Goal: Information Seeking & Learning: Learn about a topic

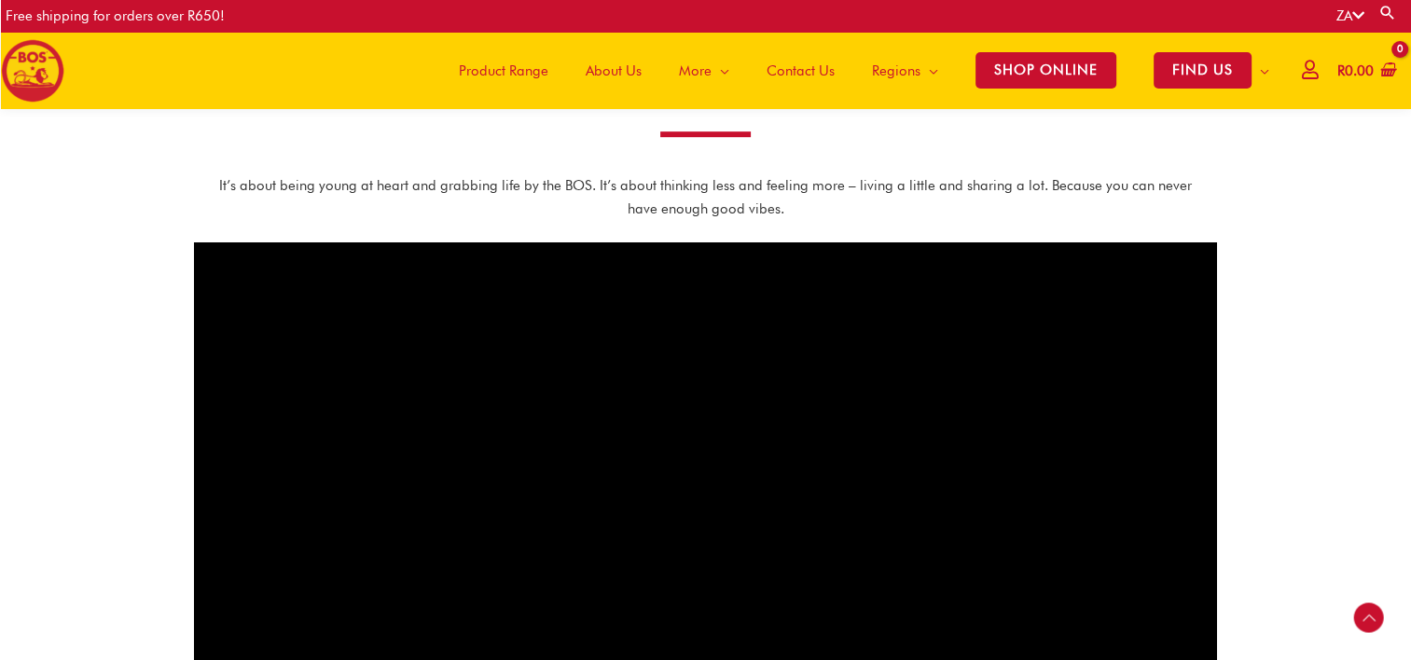
scroll to position [705, 0]
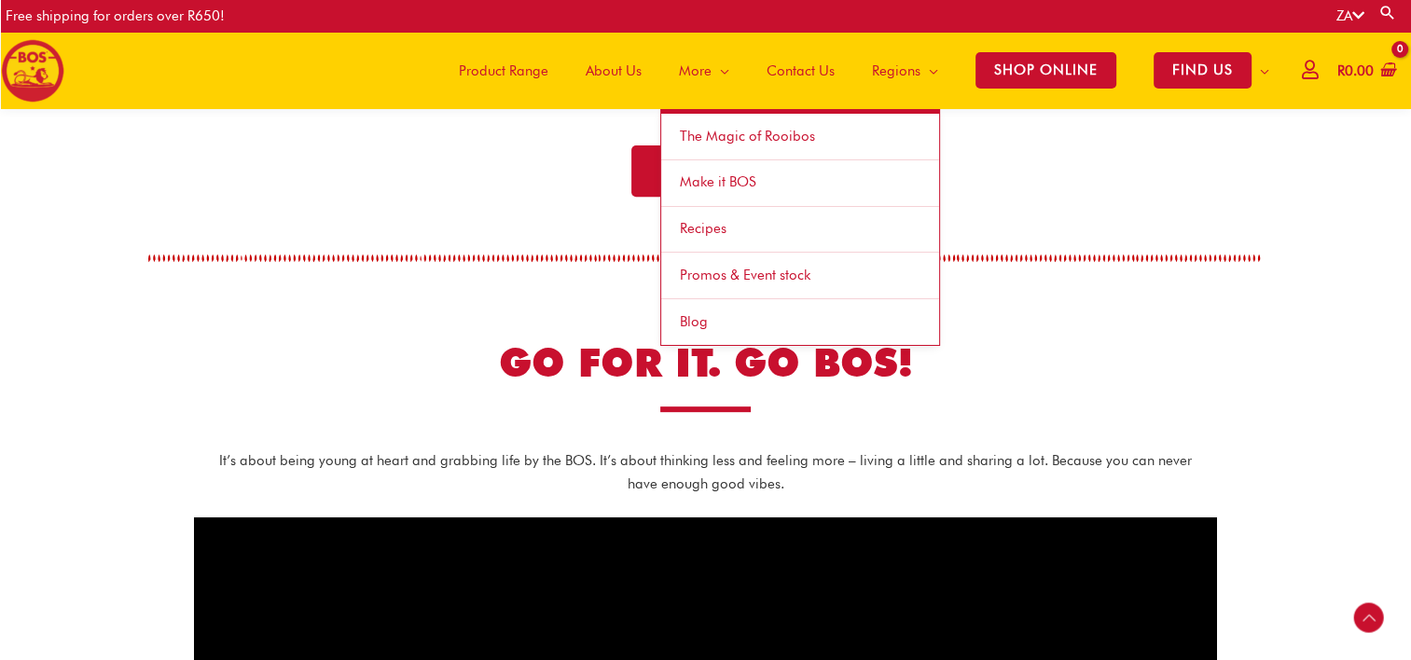
click at [718, 71] on span "Site Navigation" at bounding box center [721, 71] width 18 height 56
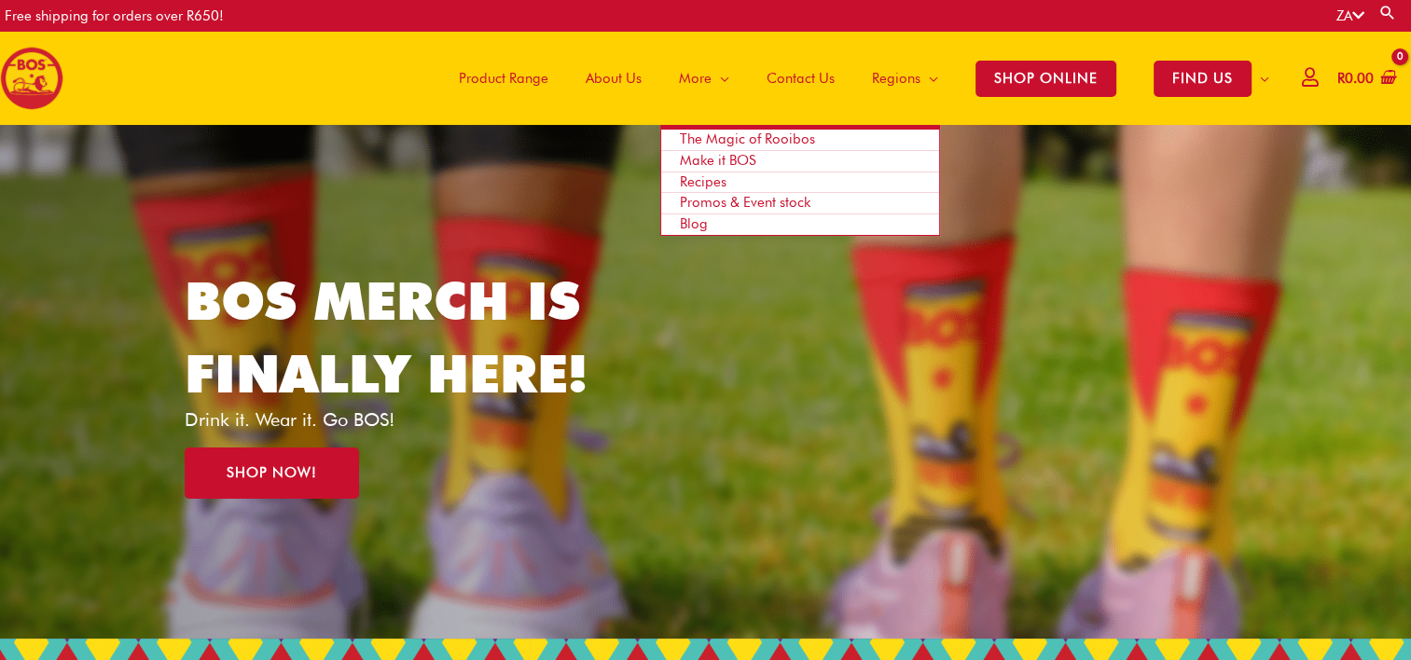
click at [721, 139] on span "The Magic of Rooibos" at bounding box center [747, 139] width 135 height 17
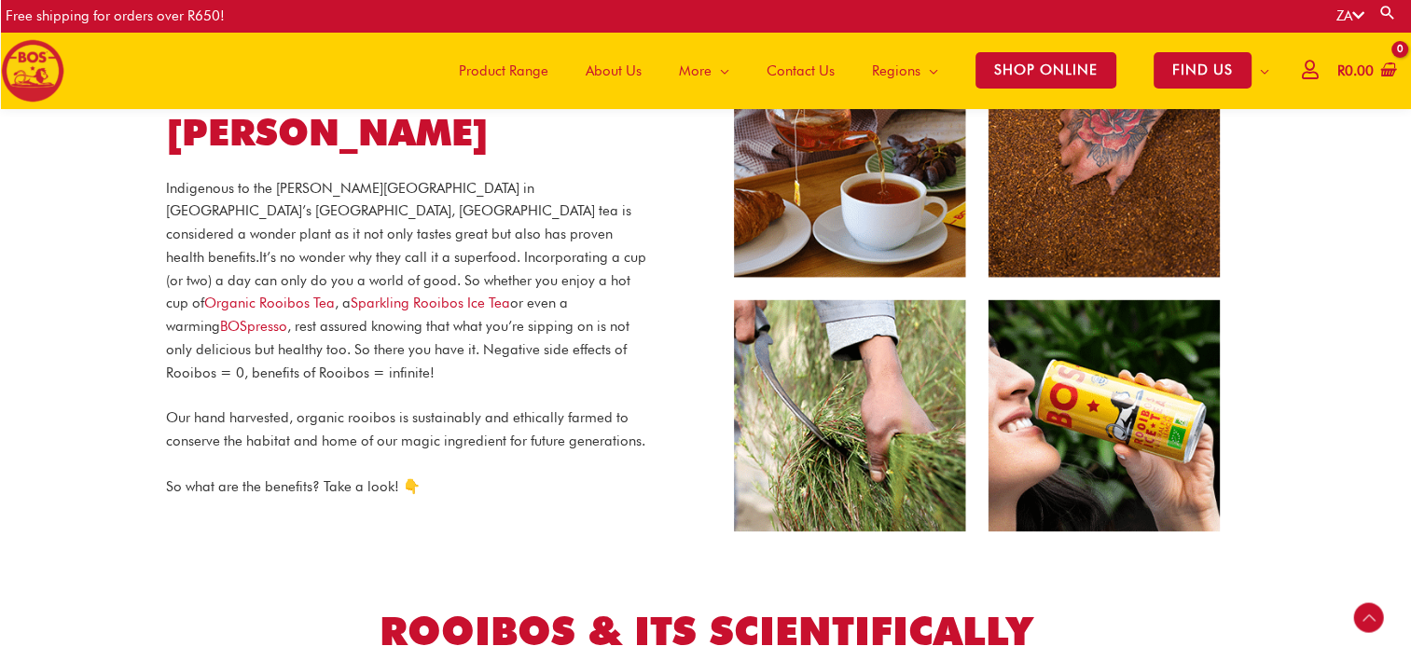
scroll to position [412, 0]
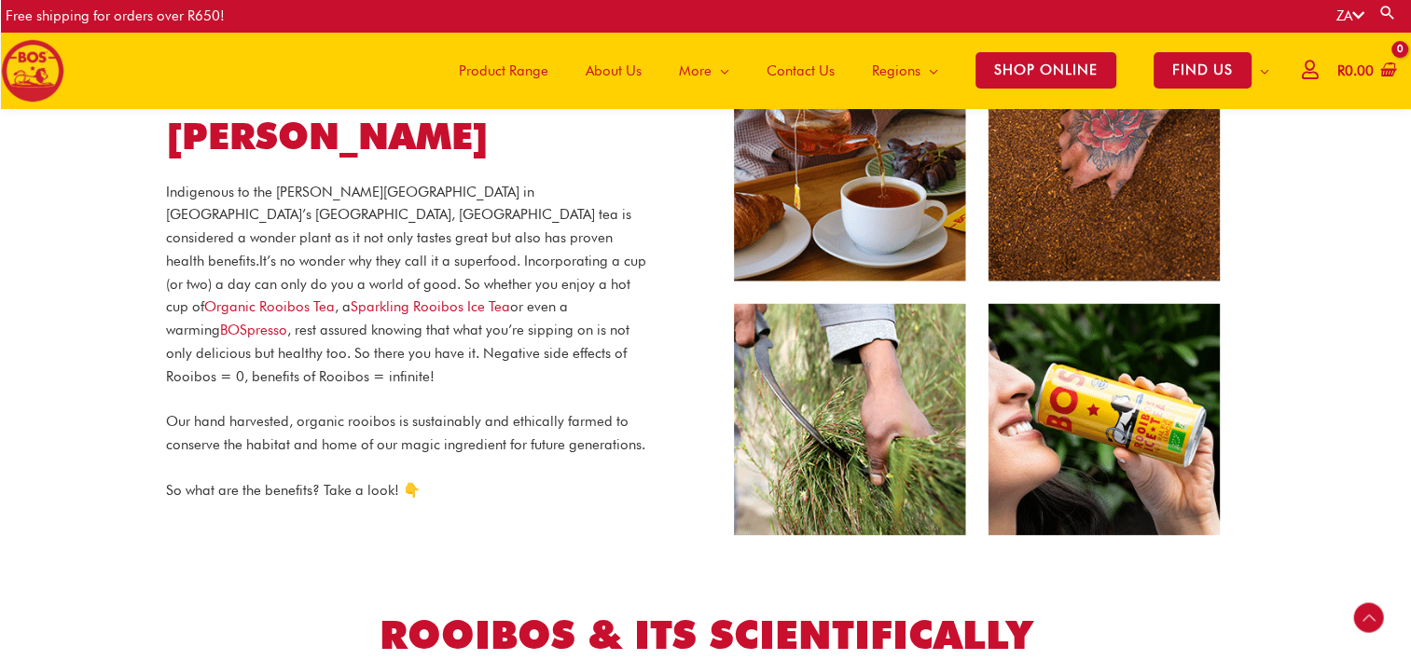
click at [463, 326] on p "Indigenous to the Cederberg Mountains in South Africa’s Western Cape, Rooibos t…" at bounding box center [409, 285] width 486 height 208
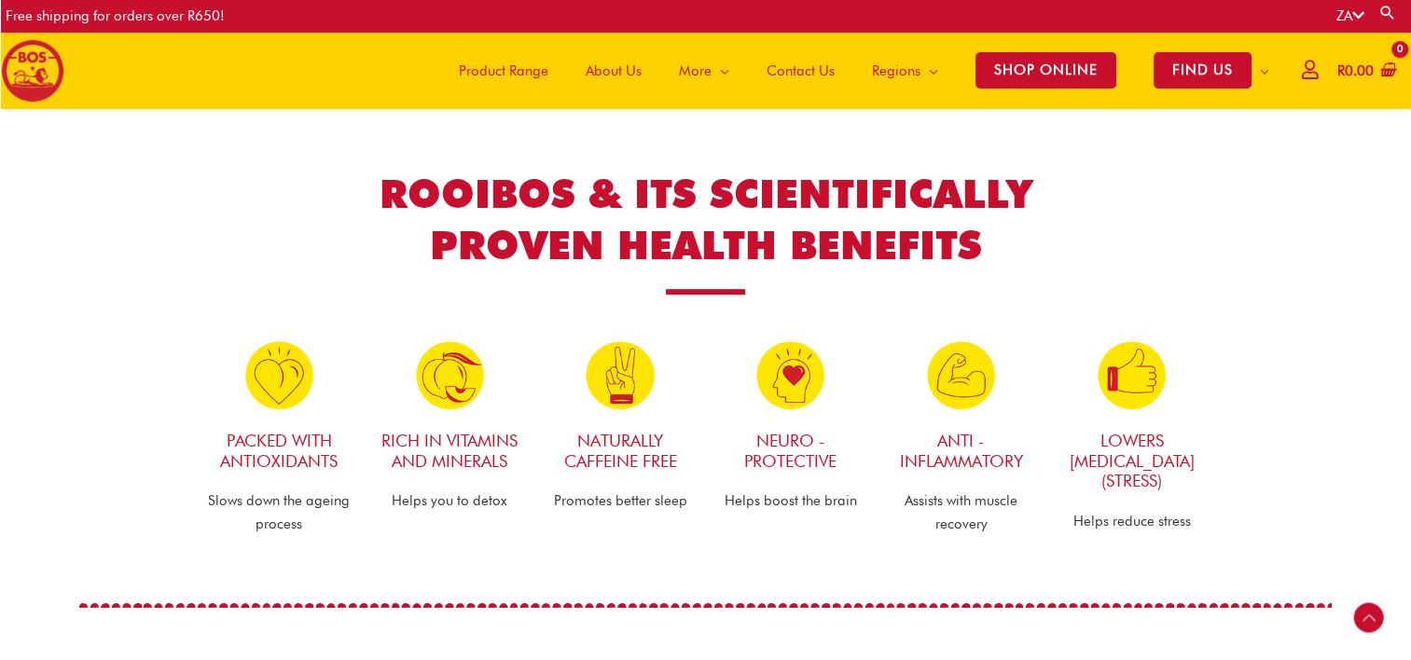
scroll to position [868, 0]
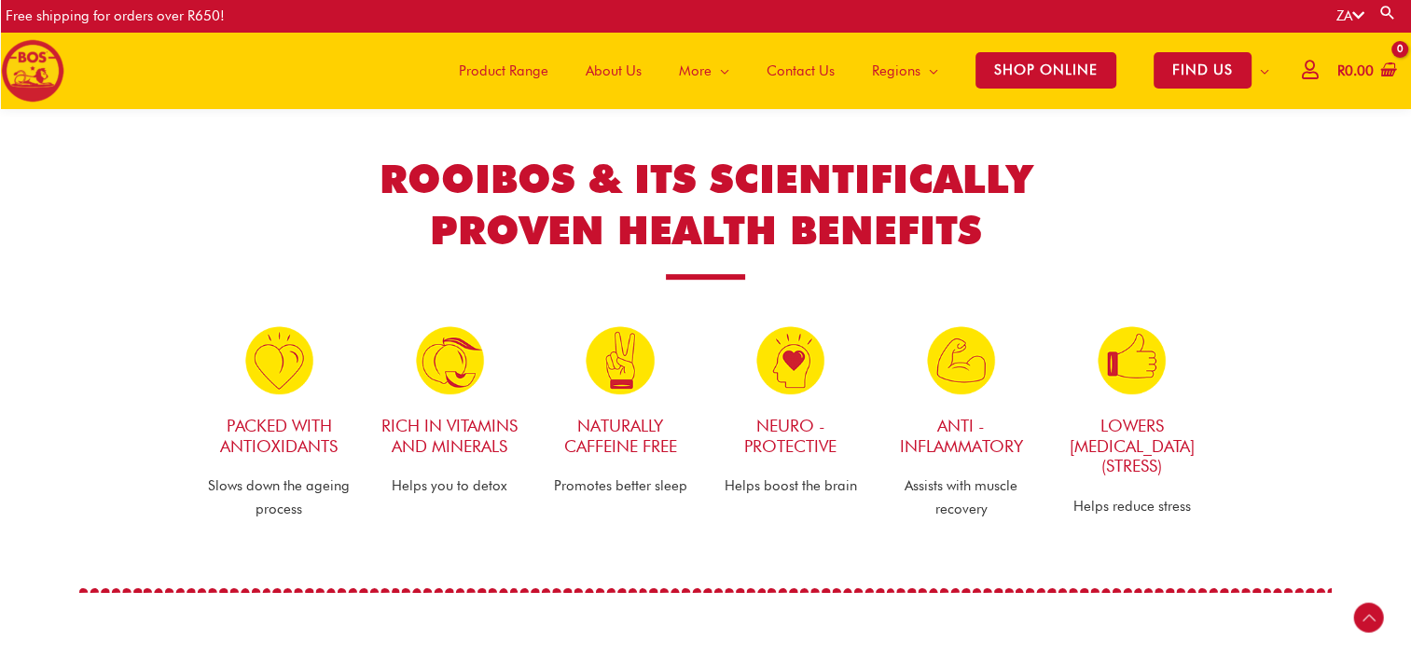
click at [1130, 272] on section "ROOIBOS & ITS SCIENTIFICALLY PROVEN HEALTH BENEFITS" at bounding box center [705, 231] width 1023 height 173
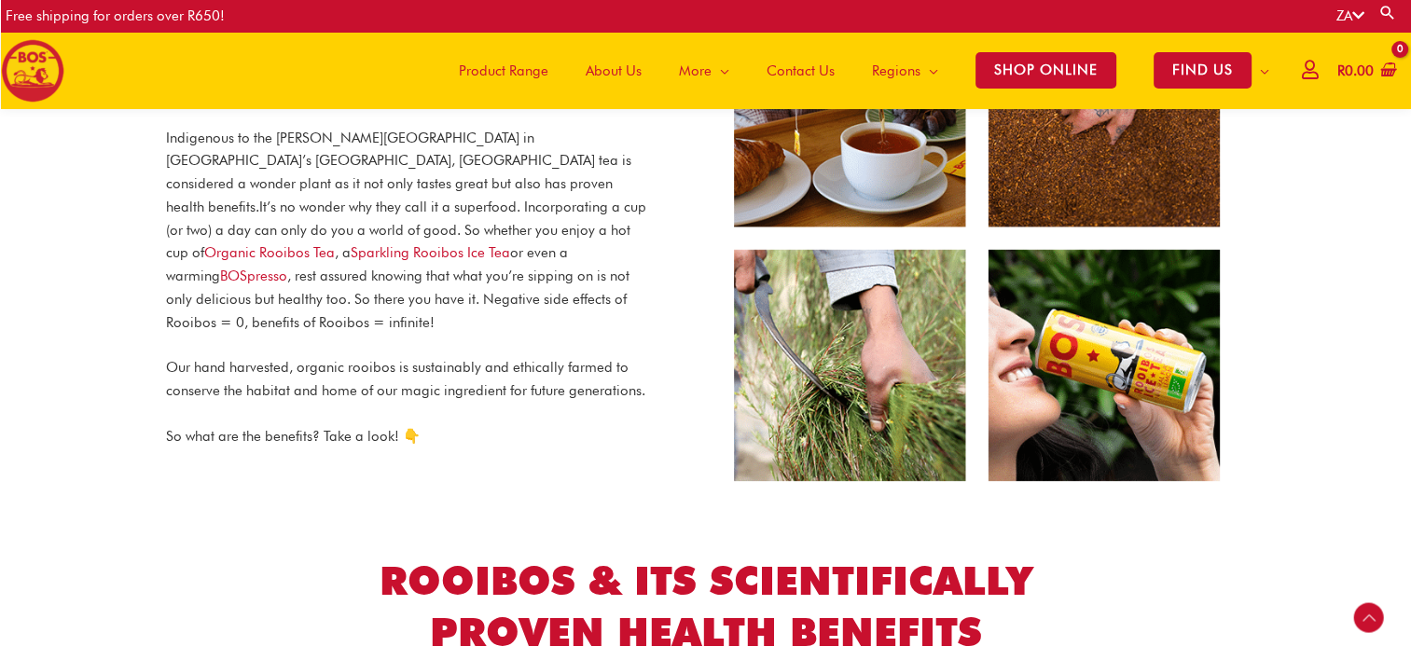
click at [481, 299] on div "Indigenous to the Cederberg Mountains in South Africa’s Western Cape, Rooibos t…" at bounding box center [409, 288] width 486 height 322
drag, startPoint x: 297, startPoint y: 329, endPoint x: 565, endPoint y: 334, distance: 268.7
click at [565, 356] on p "Our hand harvested, organic rooibos is sustainably and ethically farmed to cons…" at bounding box center [409, 379] width 486 height 47
drag, startPoint x: 565, startPoint y: 334, endPoint x: 373, endPoint y: 340, distance: 192.3
click at [373, 356] on p "Our hand harvested, organic rooibos is sustainably and ethically farmed to cons…" at bounding box center [409, 379] width 486 height 47
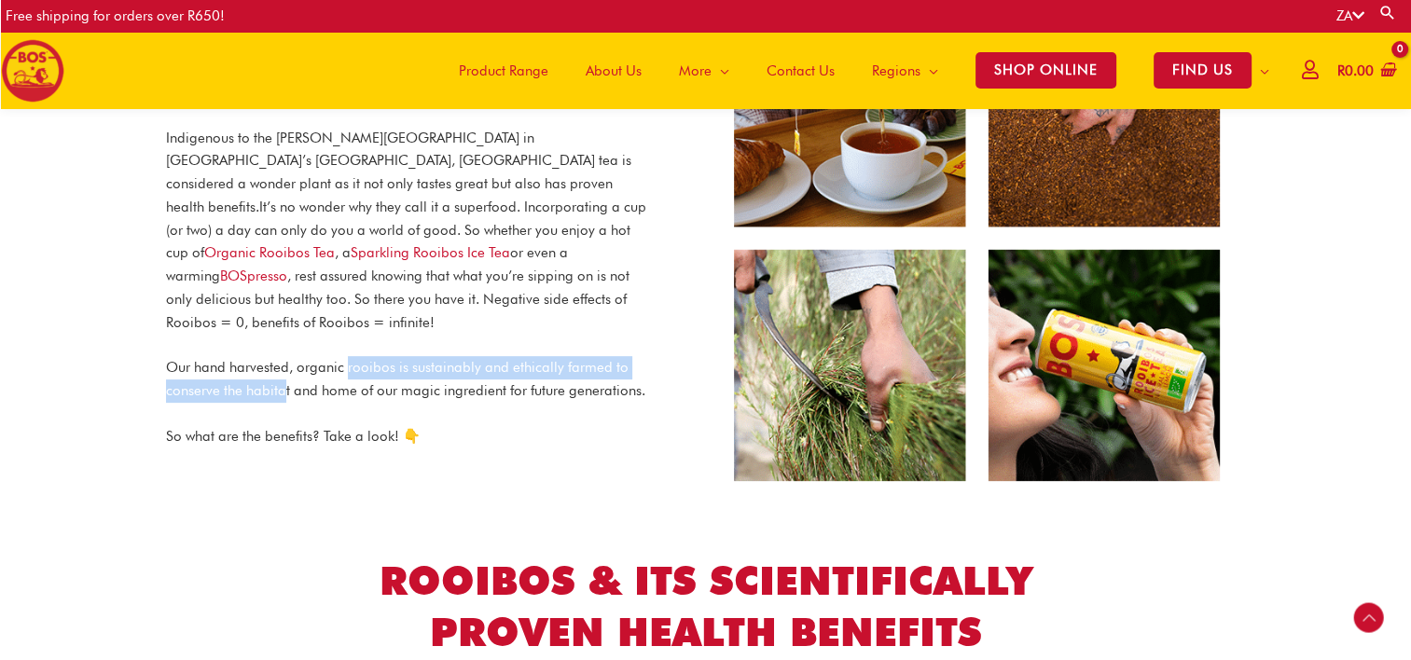
drag, startPoint x: 282, startPoint y: 354, endPoint x: 347, endPoint y: 326, distance: 70.7
click at [347, 356] on p "Our hand harvested, organic rooibos is sustainably and ethically farmed to cons…" at bounding box center [409, 379] width 486 height 47
copy p "rooibos is sustainably and ethically farmed to conserve the habita"
